Goal: Information Seeking & Learning: Check status

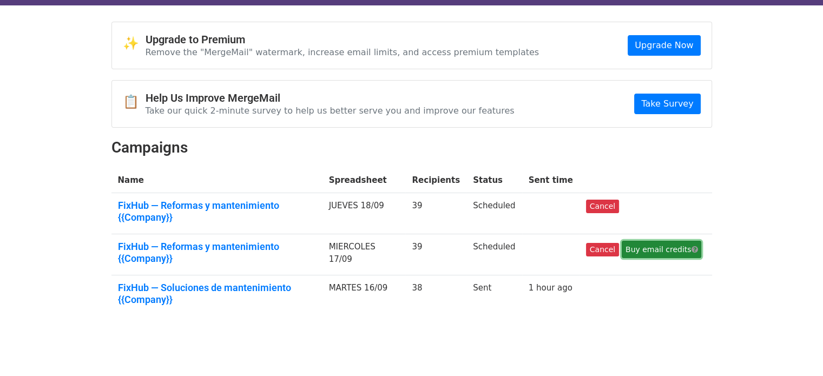
click at [643, 241] on link "Buy email credits" at bounding box center [662, 249] width 80 height 17
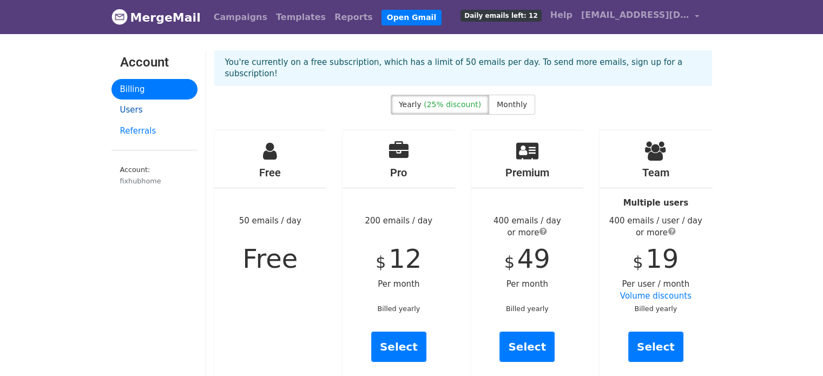
click at [131, 111] on link "Users" at bounding box center [154, 110] width 86 height 21
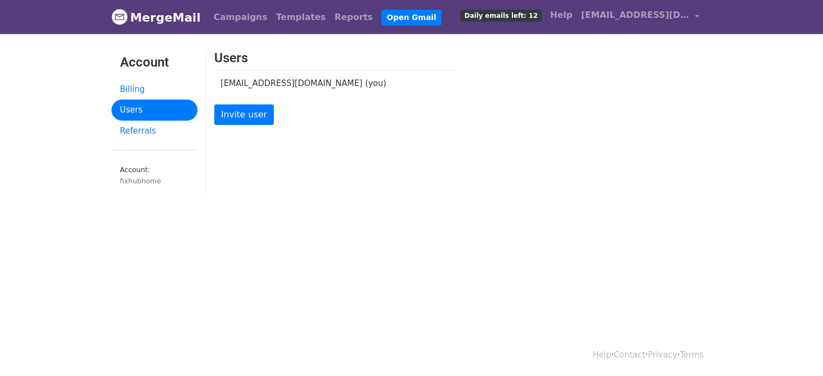
click at [532, 14] on span "Daily emails left: 12" at bounding box center [500, 16] width 81 height 12
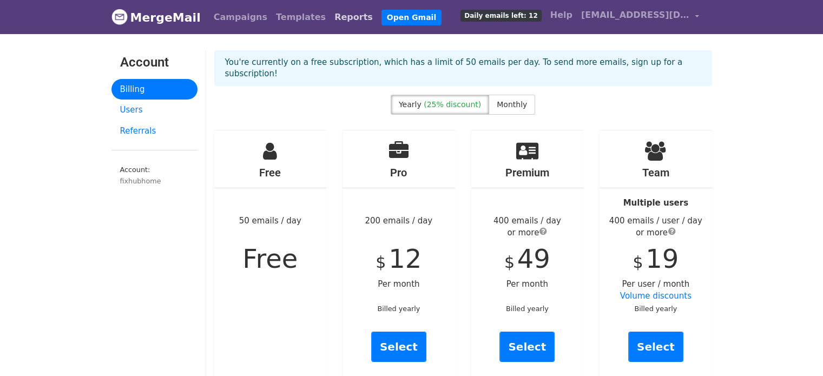
click at [330, 15] on link "Reports" at bounding box center [353, 17] width 47 height 22
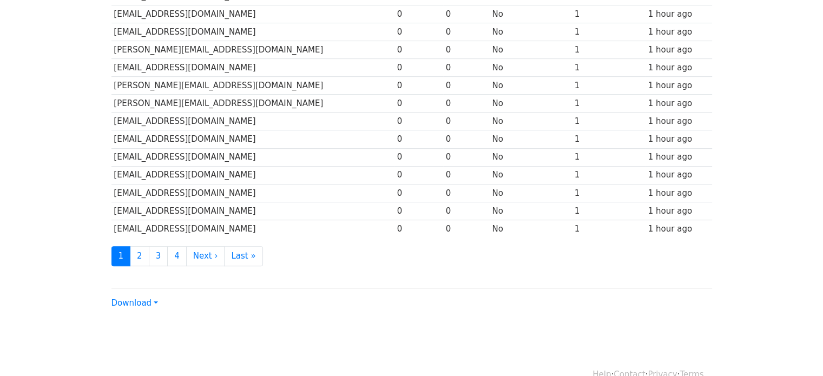
scroll to position [487, 0]
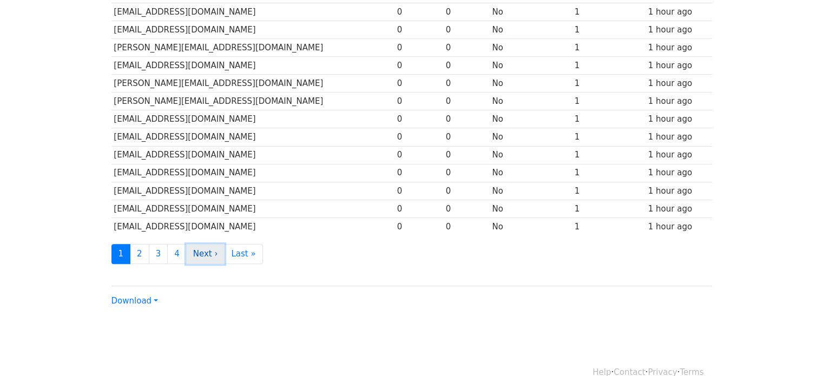
click at [201, 248] on link "Next ›" at bounding box center [205, 254] width 39 height 20
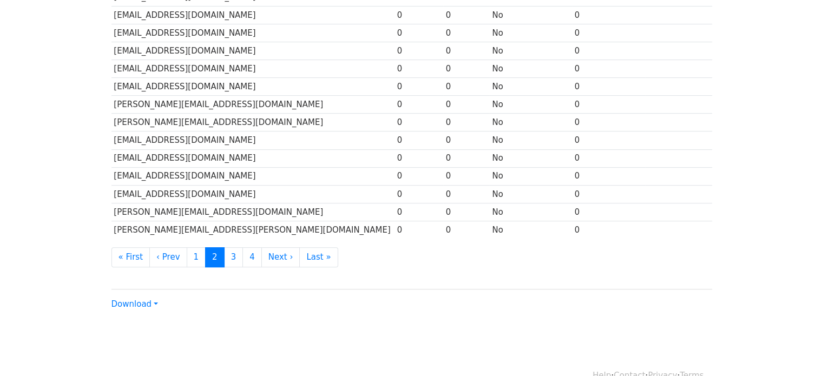
scroll to position [487, 0]
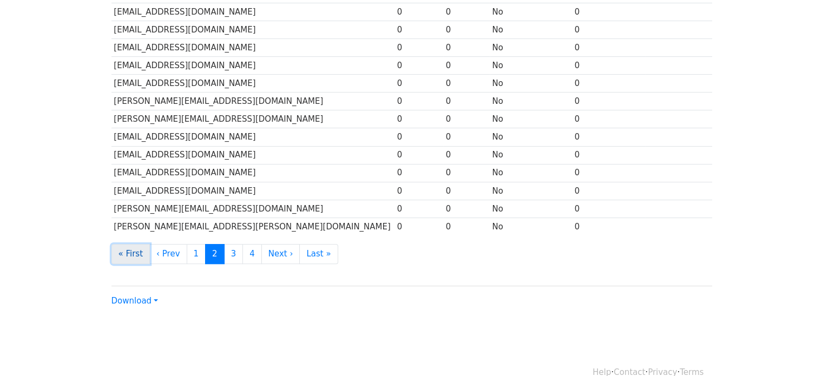
click at [130, 249] on link "« First" at bounding box center [130, 254] width 39 height 20
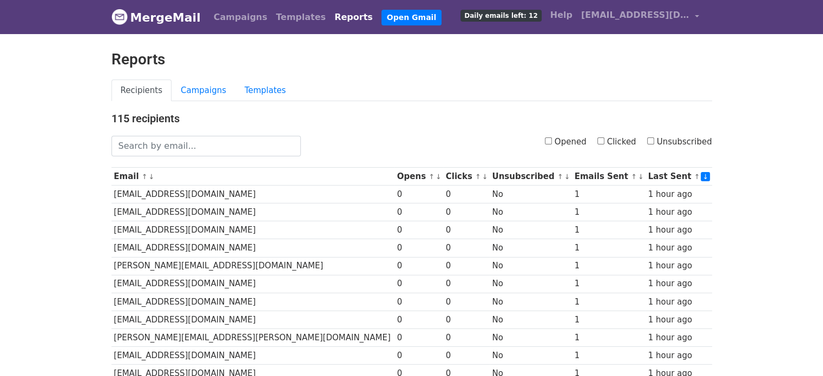
click at [552, 140] on input "Opened" at bounding box center [548, 140] width 7 height 7
checkbox input "true"
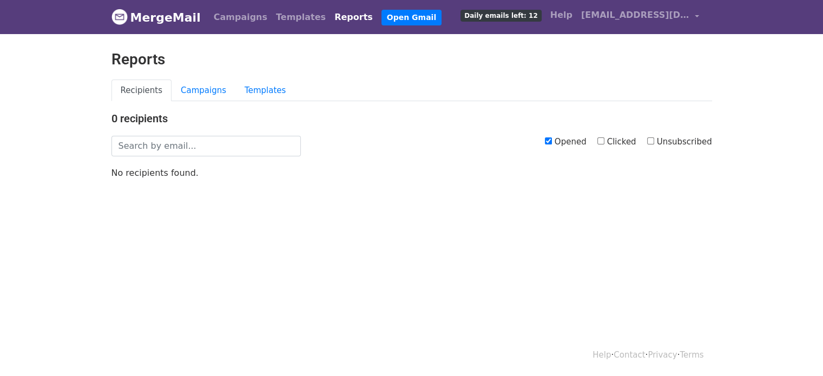
click at [604, 139] on input "Clicked" at bounding box center [600, 140] width 7 height 7
checkbox input "true"
click at [604, 140] on input "Clicked" at bounding box center [600, 140] width 7 height 7
checkbox input "false"
click at [190, 90] on link "Campaigns" at bounding box center [203, 91] width 64 height 22
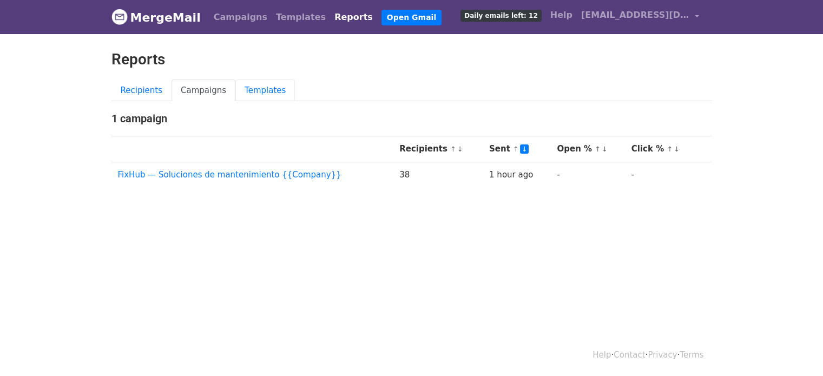
click at [241, 86] on link "Templates" at bounding box center [265, 91] width 60 height 22
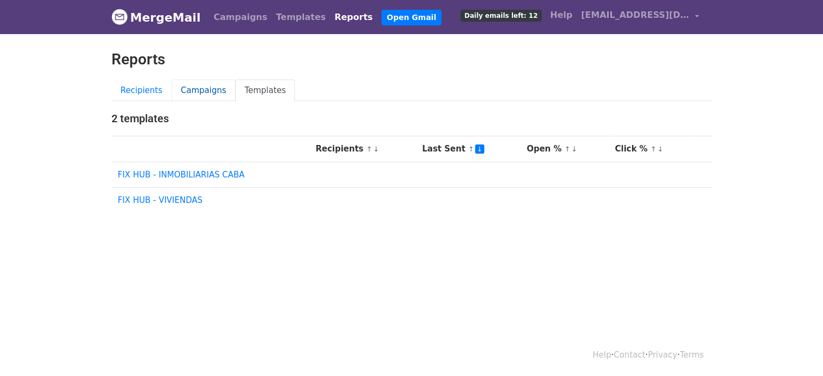
click at [206, 88] on link "Campaigns" at bounding box center [203, 91] width 64 height 22
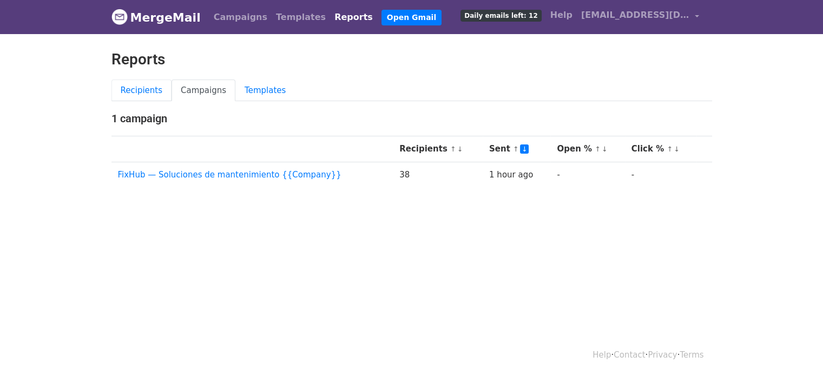
click at [136, 88] on link "Recipients" at bounding box center [141, 91] width 61 height 22
